Goal: Information Seeking & Learning: Compare options

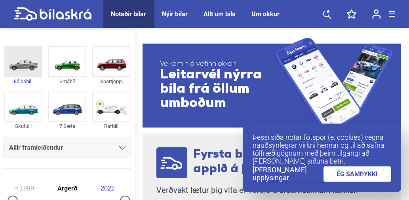
click at [27, 74] on img at bounding box center [23, 61] width 36 height 29
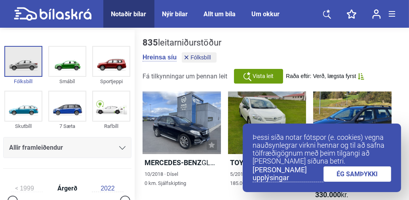
click at [27, 74] on img at bounding box center [23, 61] width 36 height 29
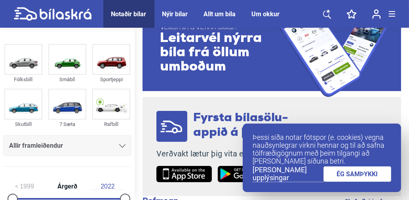
scroll to position [39, 0]
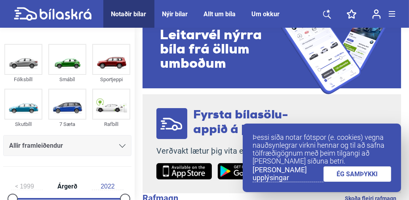
click at [353, 176] on link "ÉG SAMÞYKKI" at bounding box center [358, 173] width 68 height 15
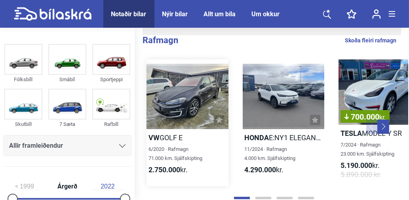
scroll to position [238, 0]
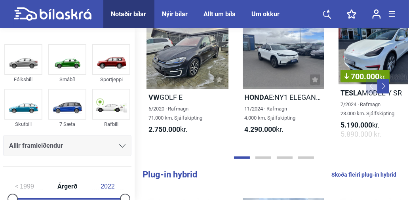
click at [384, 83] on button "Next" at bounding box center [384, 86] width 12 height 14
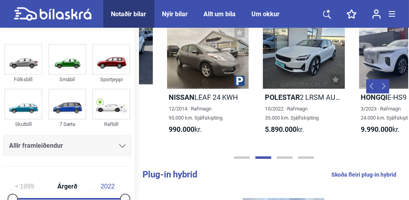
scroll to position [0, 269]
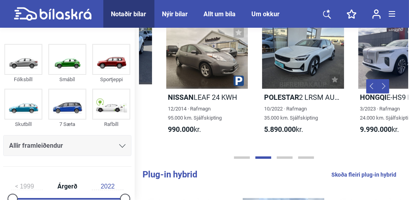
click at [384, 84] on button "Next" at bounding box center [384, 86] width 12 height 14
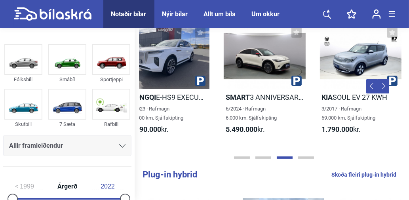
scroll to position [0, 499]
click at [384, 84] on button "Next" at bounding box center [384, 86] width 12 height 14
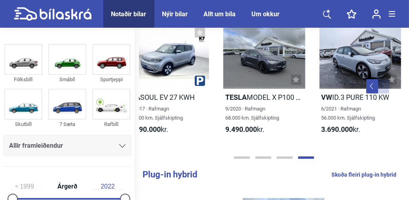
scroll to position [0, 692]
click at [384, 83] on button "Next" at bounding box center [384, 86] width 12 height 14
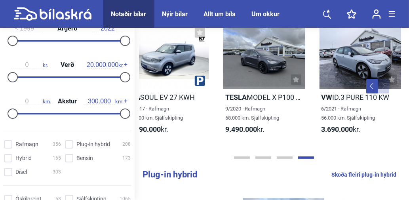
scroll to position [119, 0]
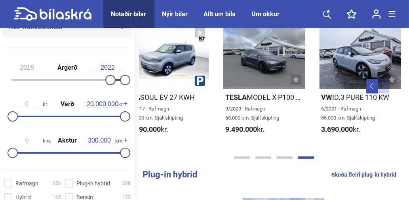
type input "2020"
drag, startPoint x: 14, startPoint y: 78, endPoint x: 114, endPoint y: 79, distance: 99.9
click at [114, 79] on div at bounding box center [115, 80] width 10 height 10
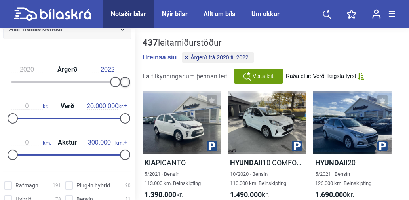
click at [125, 77] on div "2020 Árgerð 2022" at bounding box center [67, 74] width 128 height 36
click at [110, 81] on div at bounding box center [115, 82] width 10 height 10
type input "3.700.000"
drag, startPoint x: 121, startPoint y: 114, endPoint x: 31, endPoint y: 116, distance: 89.6
click at [31, 116] on div at bounding box center [34, 118] width 10 height 10
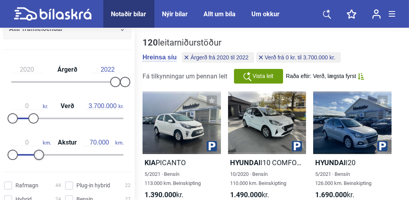
type input "80.000"
drag, startPoint x: 118, startPoint y: 155, endPoint x: 38, endPoint y: 154, distance: 80.0
click at [38, 154] on div at bounding box center [43, 155] width 10 height 10
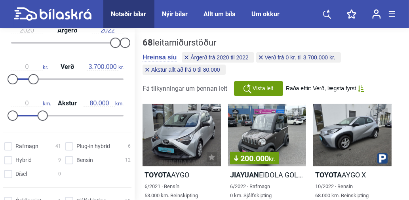
scroll to position [198, 0]
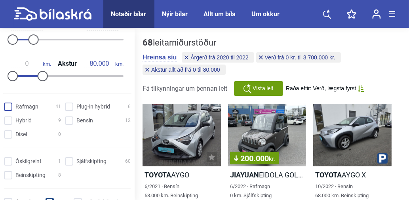
click at [25, 106] on input "Rafmagn 41" at bounding box center [33, 107] width 57 height 8
checkbox input "true"
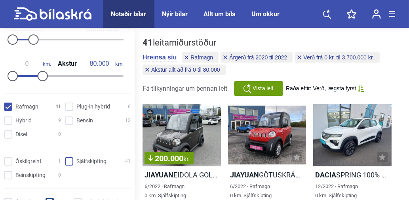
click at [68, 159] on input "Sjálfskipting 41" at bounding box center [99, 162] width 66 height 8
checkbox input "true"
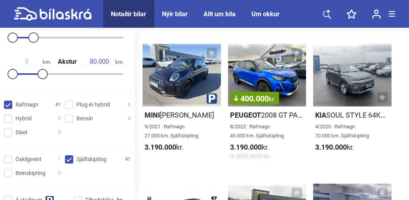
scroll to position [872, 0]
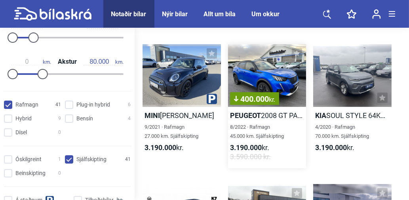
click at [266, 112] on h2 "Peugeot 2008 GT PACK" at bounding box center [267, 115] width 78 height 9
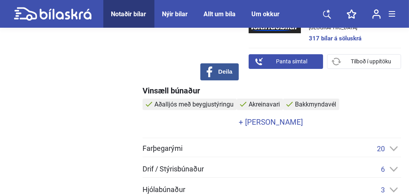
scroll to position [238, 0]
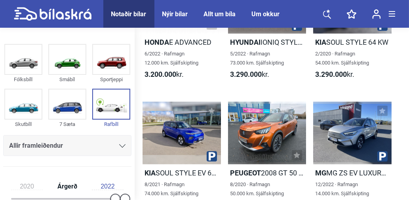
scroll to position [1109, 0]
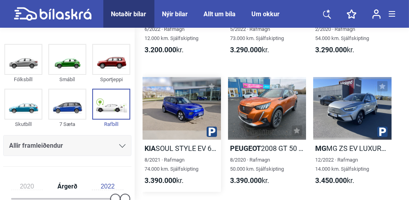
click at [181, 148] on h2 "Kia SOUL STYLE EV 64 KW" at bounding box center [182, 148] width 78 height 9
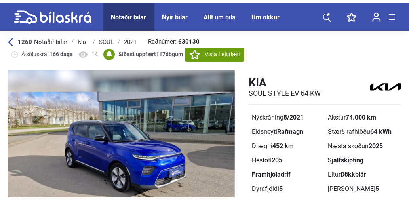
scroll to position [39, 0]
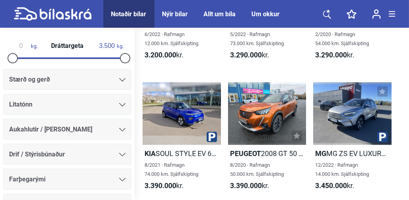
scroll to position [488, 0]
